Goal: Transaction & Acquisition: Subscribe to service/newsletter

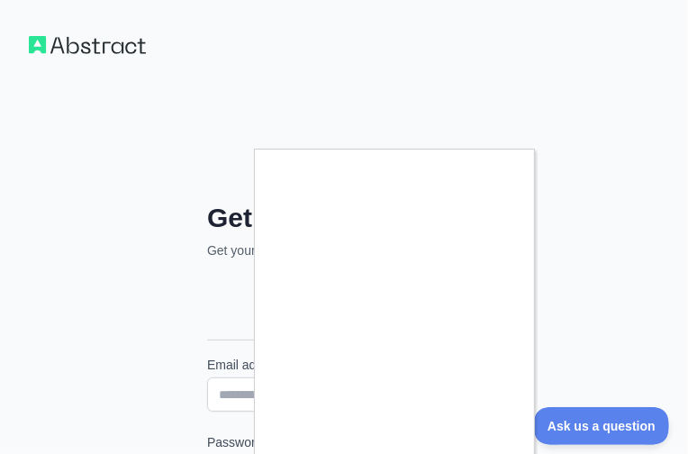
scroll to position [319, 0]
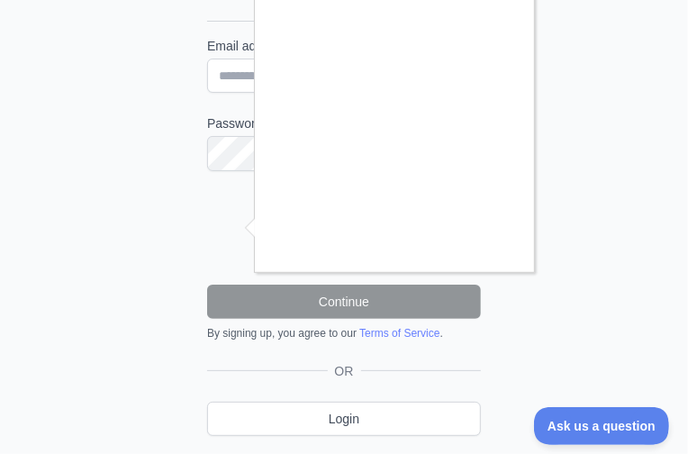
type input "**********"
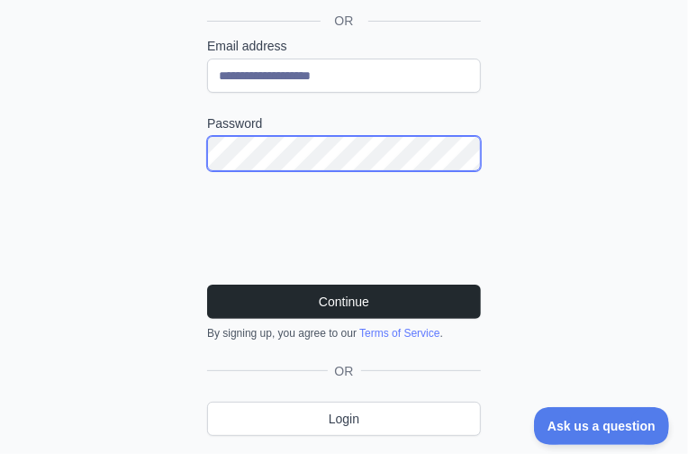
click at [207, 284] on button "Continue" at bounding box center [344, 301] width 274 height 34
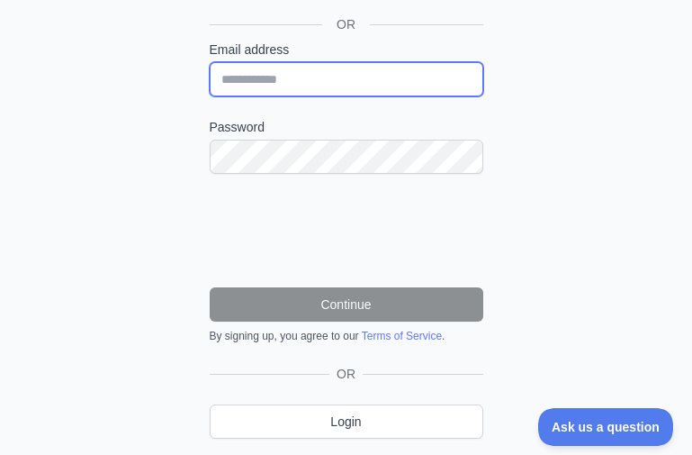
click at [312, 70] on input "Email address" at bounding box center [347, 79] width 274 height 34
paste input "**********"
type input "**********"
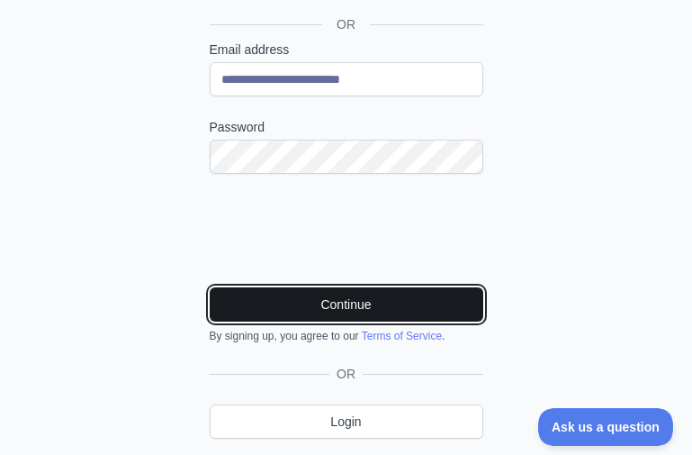
click at [345, 293] on button "Continue" at bounding box center [347, 304] width 274 height 34
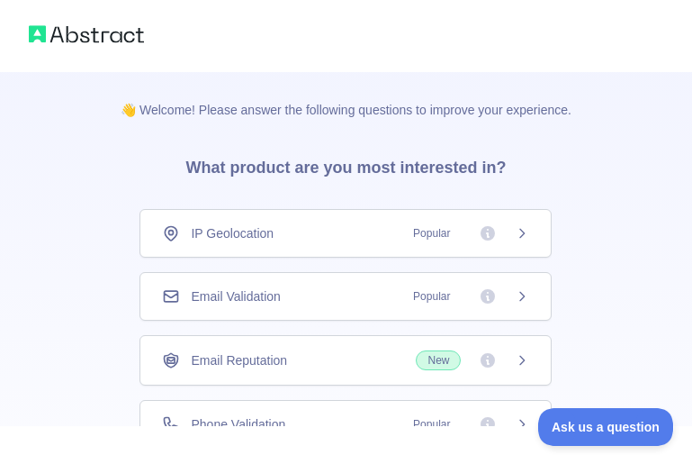
drag, startPoint x: 255, startPoint y: 293, endPoint x: 323, endPoint y: 26, distance: 276.0
click at [256, 293] on span "Email Validation" at bounding box center [235, 296] width 89 height 18
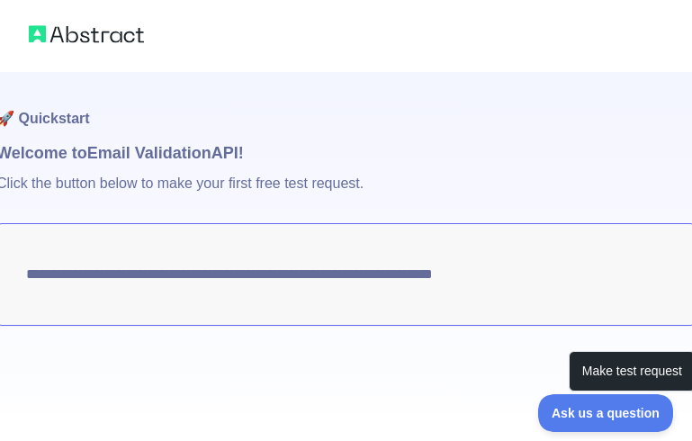
scroll to position [23, 0]
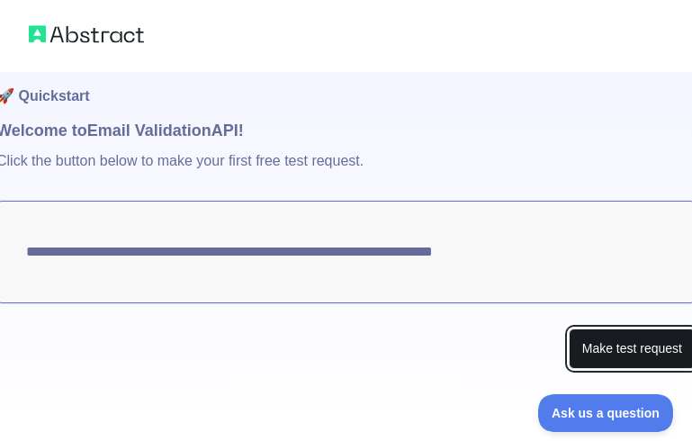
drag, startPoint x: 618, startPoint y: 351, endPoint x: 598, endPoint y: 348, distance: 20.9
click at [618, 351] on button "Make test request" at bounding box center [632, 349] width 127 height 41
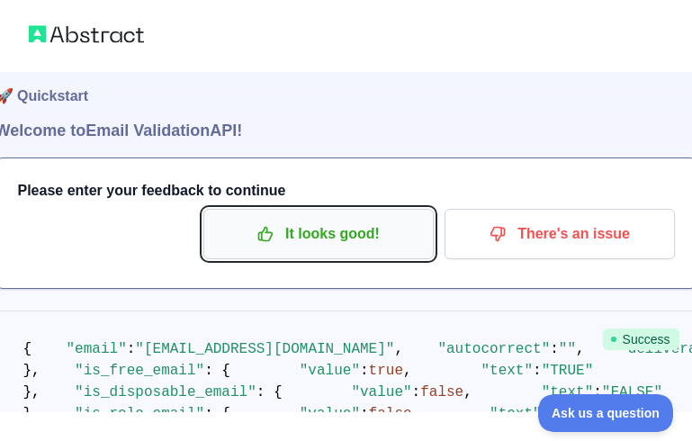
click at [221, 252] on button "It looks good!" at bounding box center [318, 234] width 230 height 50
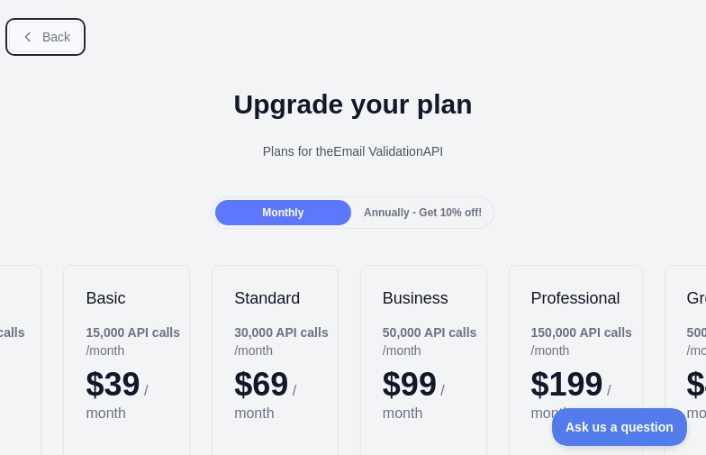
click at [58, 42] on span "Back" at bounding box center [56, 37] width 28 height 14
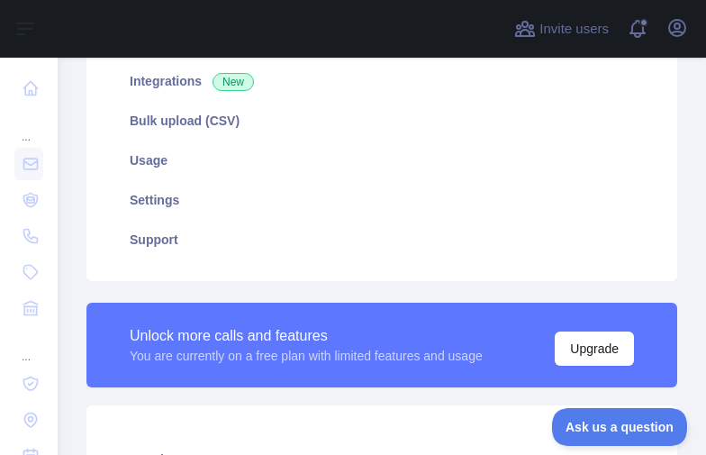
scroll to position [630, 0]
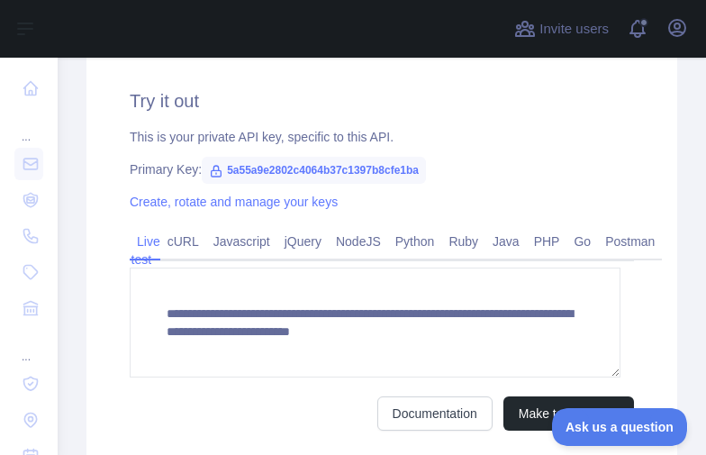
click at [320, 171] on span "5a55a9e2802c4064b37c1397b8cfe1ba" at bounding box center [314, 170] width 224 height 27
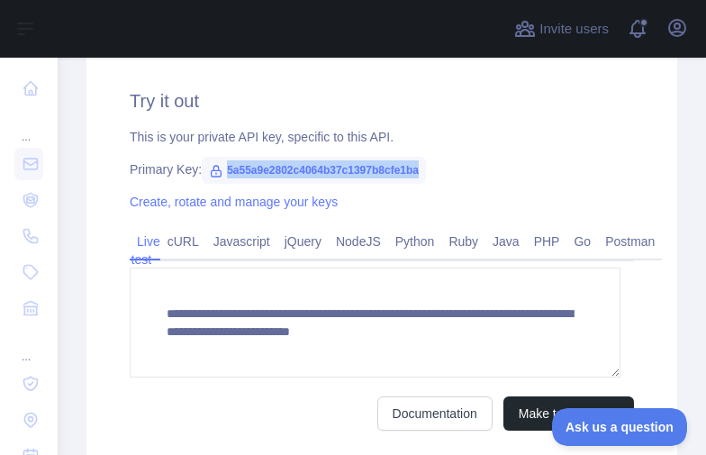
copy span "5a55a9e2802c4064b37c1397b8cfe1ba"
